Goal: Task Accomplishment & Management: Use online tool/utility

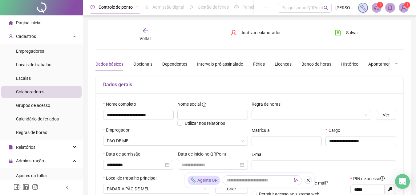
click at [24, 21] on span "Página inicial" at bounding box center [28, 22] width 25 height 5
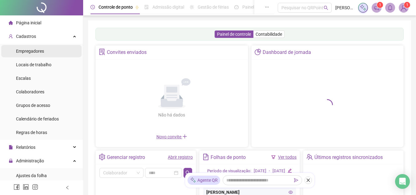
click at [26, 49] on span "Empregadores" at bounding box center [30, 51] width 28 height 5
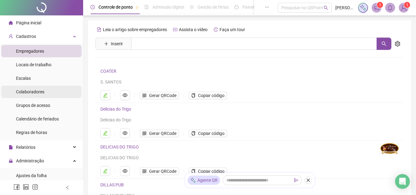
click at [29, 90] on span "Colaboradores" at bounding box center [30, 91] width 28 height 5
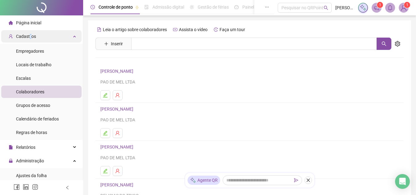
click at [30, 36] on span "Cadastros" at bounding box center [26, 36] width 20 height 5
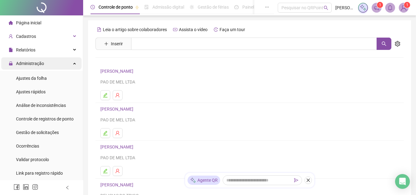
click at [28, 62] on span "Administração" at bounding box center [30, 63] width 28 height 5
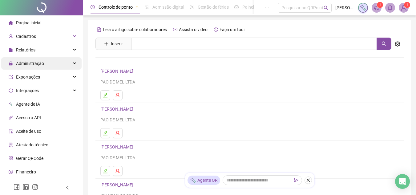
click at [26, 62] on span "Administração" at bounding box center [30, 63] width 28 height 5
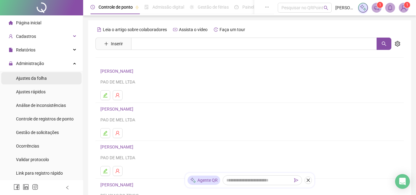
click at [28, 78] on span "Ajustes da folha" at bounding box center [31, 78] width 31 height 5
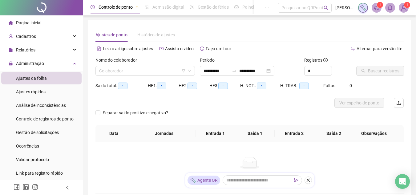
type input "**********"
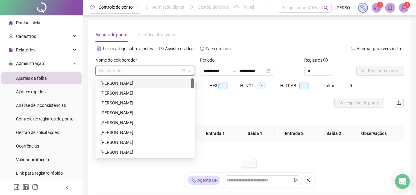
click at [169, 70] on input "search" at bounding box center [142, 70] width 86 height 9
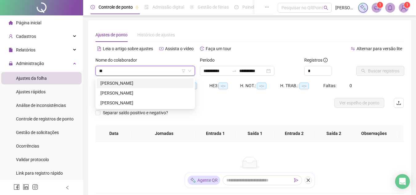
type input "***"
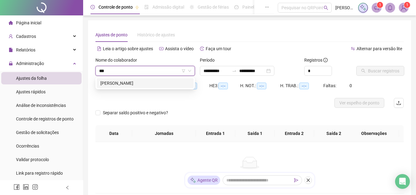
click at [150, 83] on div "[PERSON_NAME]" at bounding box center [145, 83] width 90 height 7
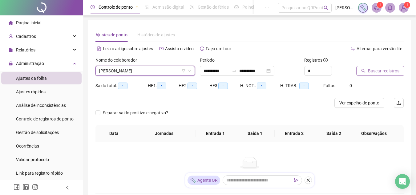
click at [377, 70] on span "Buscar registros" at bounding box center [383, 70] width 31 height 7
